Goal: Task Accomplishment & Management: Manage account settings

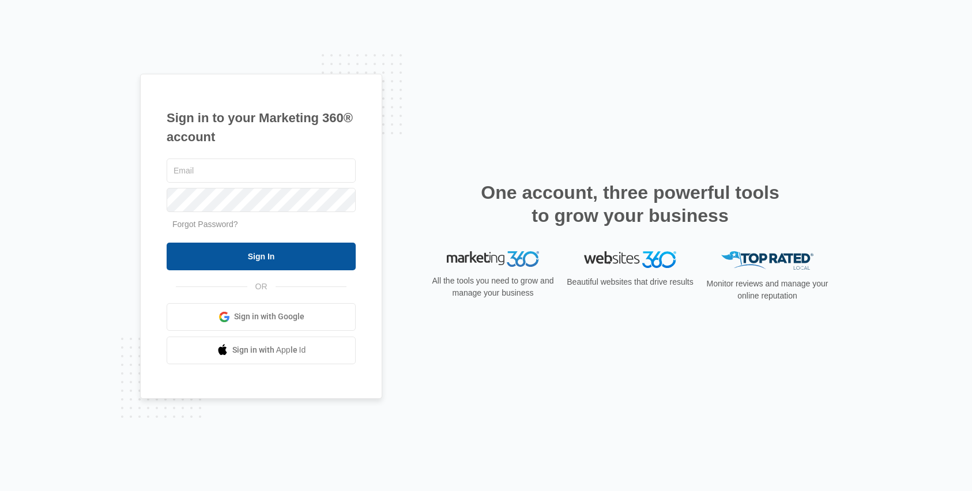
type input "[EMAIL_ADDRESS][DOMAIN_NAME]"
click at [278, 261] on input "Sign In" at bounding box center [261, 257] width 189 height 28
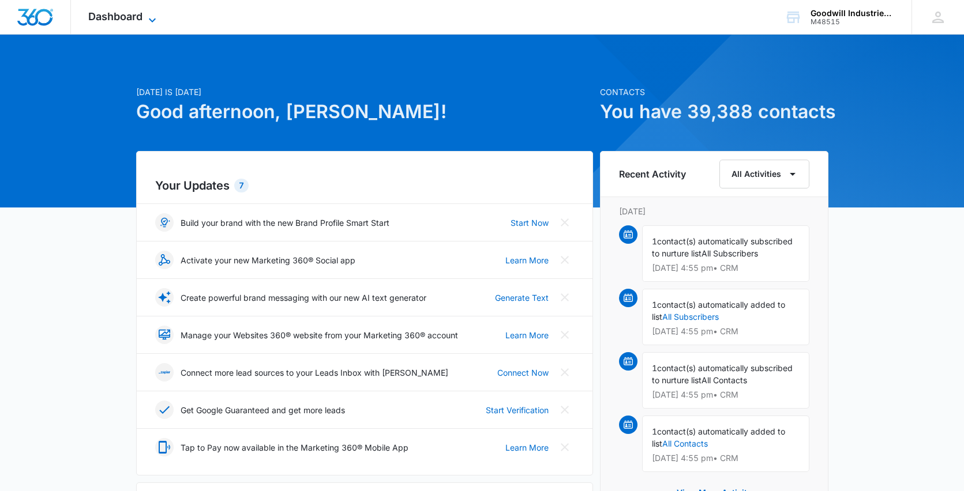
click at [122, 17] on span "Dashboard" at bounding box center [115, 16] width 54 height 12
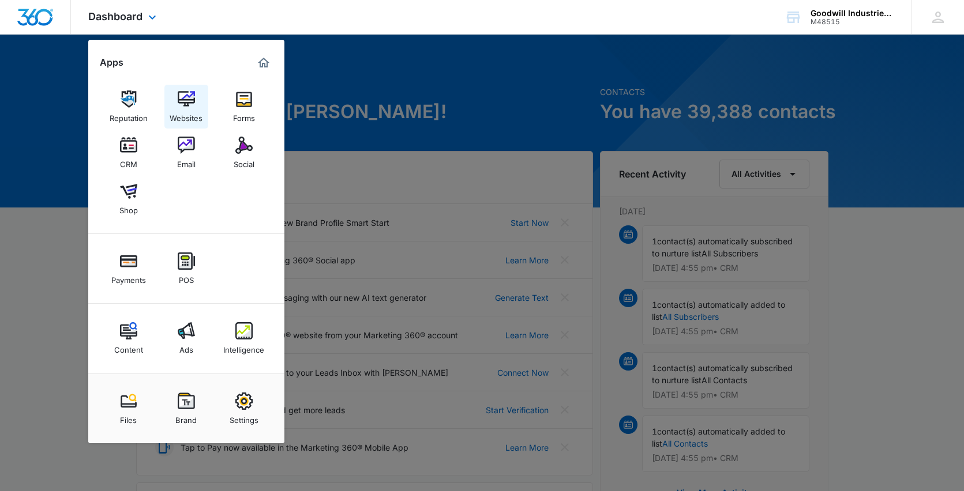
click at [181, 97] on img at bounding box center [186, 99] width 17 height 17
